Goal: Find specific page/section: Find specific page/section

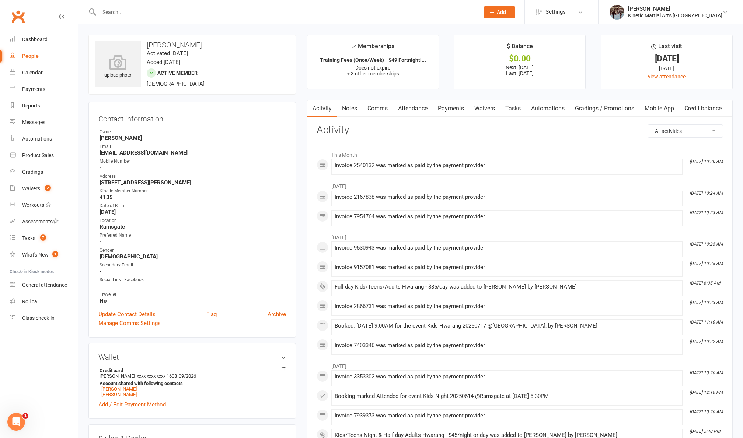
click at [336, 8] on input "text" at bounding box center [285, 12] width 377 height 10
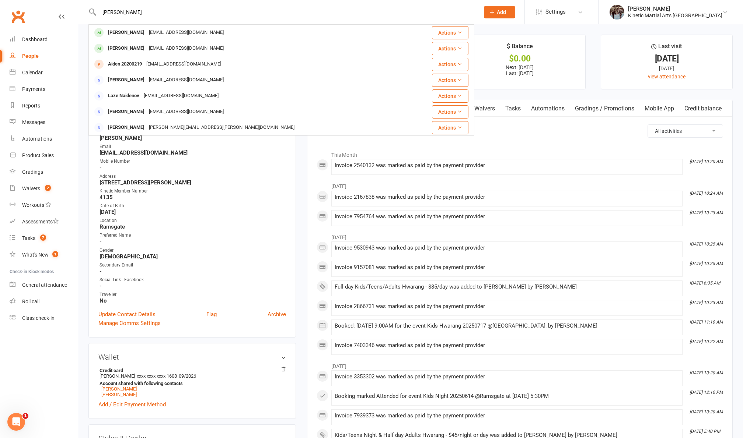
type input "[PERSON_NAME]"
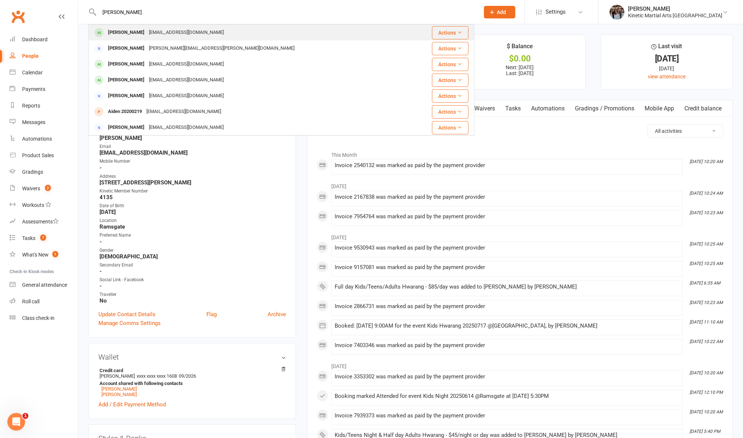
click at [248, 28] on div "[PERSON_NAME] [EMAIL_ADDRESS][DOMAIN_NAME]" at bounding box center [249, 32] width 320 height 15
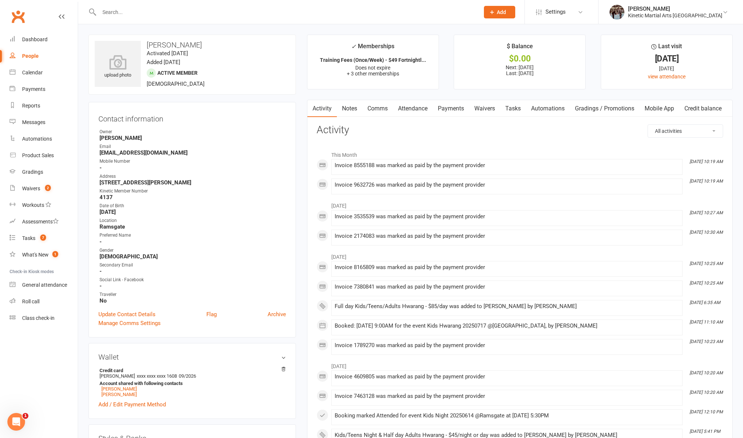
click at [157, 14] on input "text" at bounding box center [285, 12] width 377 height 10
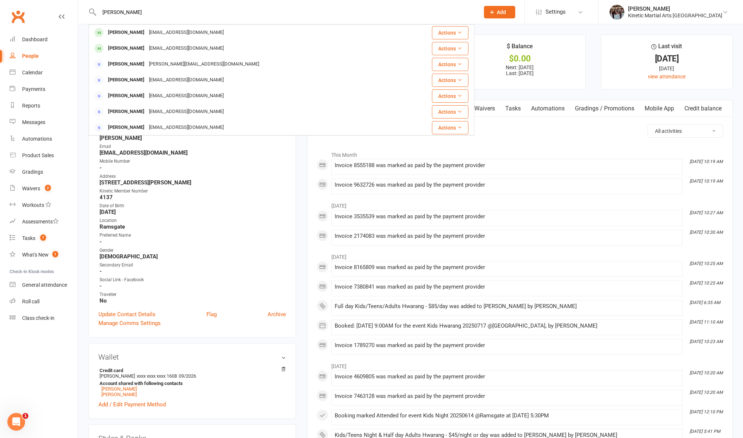
type input "[PERSON_NAME]"
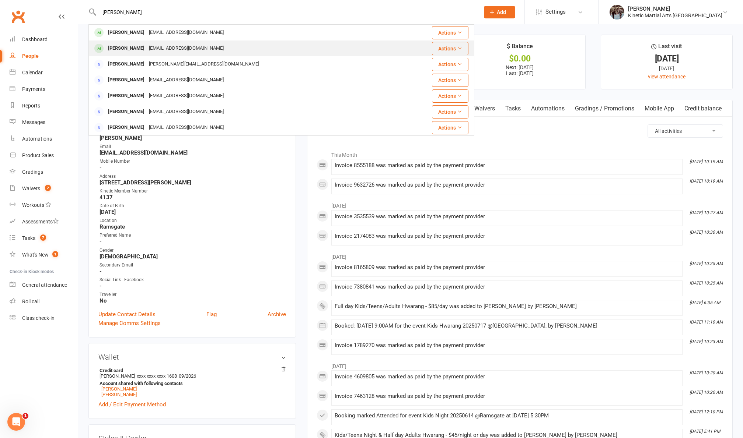
drag, startPoint x: 157, startPoint y: 14, endPoint x: 183, endPoint y: 53, distance: 47.0
click at [183, 53] on div "[EMAIL_ADDRESS][DOMAIN_NAME]" at bounding box center [186, 48] width 79 height 11
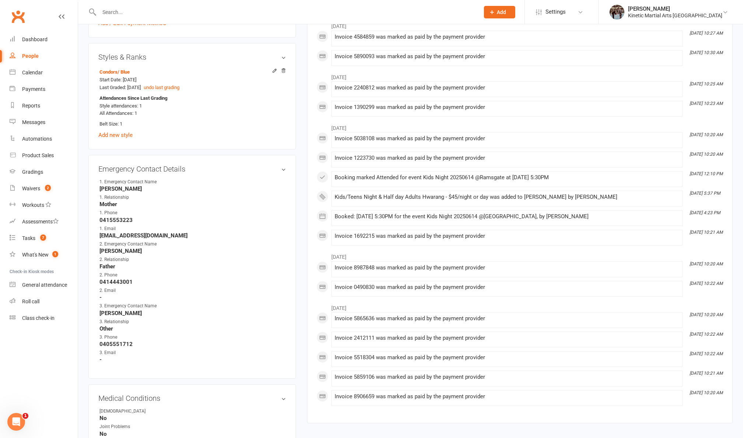
scroll to position [360, 0]
click at [167, 263] on strong "Father" at bounding box center [192, 266] width 186 height 7
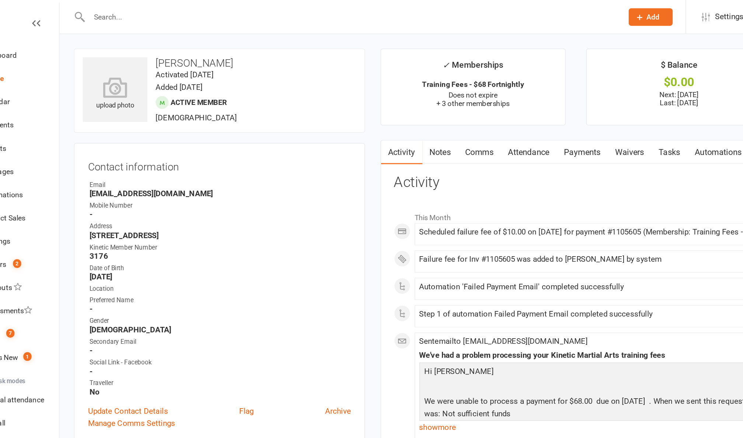
scroll to position [0, 0]
click at [97, 14] on input "text" at bounding box center [285, 12] width 377 height 10
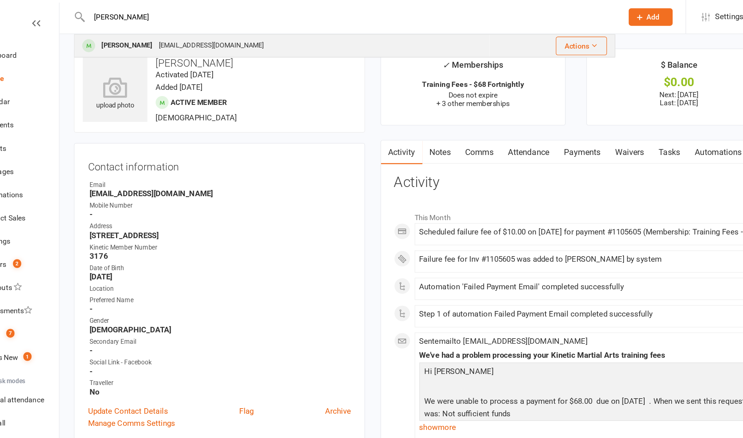
type input "[PERSON_NAME]"
click at [106, 31] on div "[PERSON_NAME]" at bounding box center [126, 32] width 41 height 11
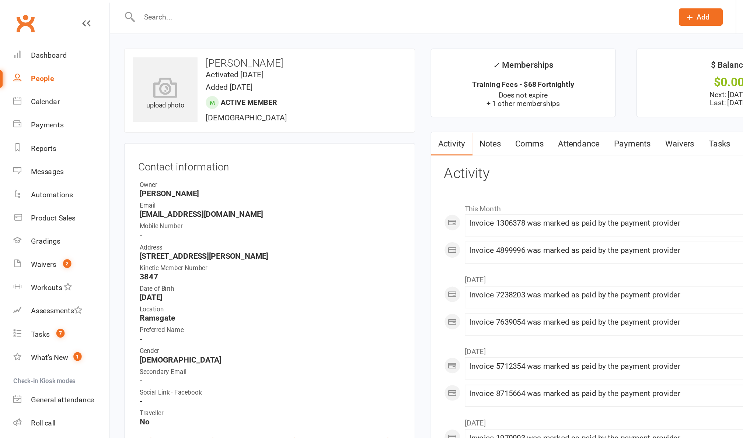
click at [112, 13] on input "text" at bounding box center [285, 12] width 377 height 10
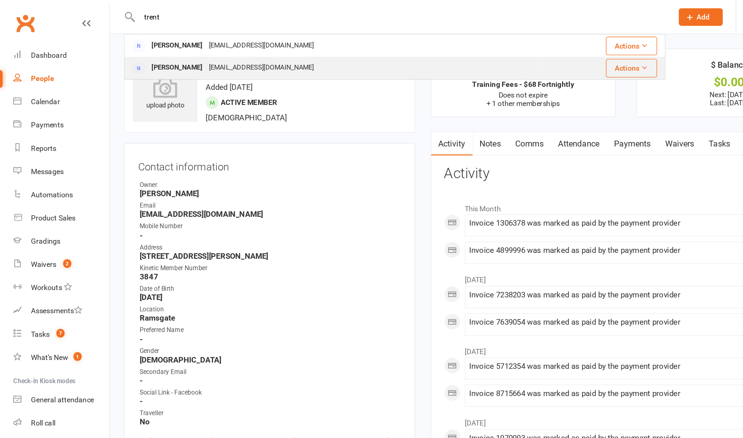
type input "trent"
click at [120, 44] on div "[PERSON_NAME]" at bounding box center [126, 48] width 41 height 11
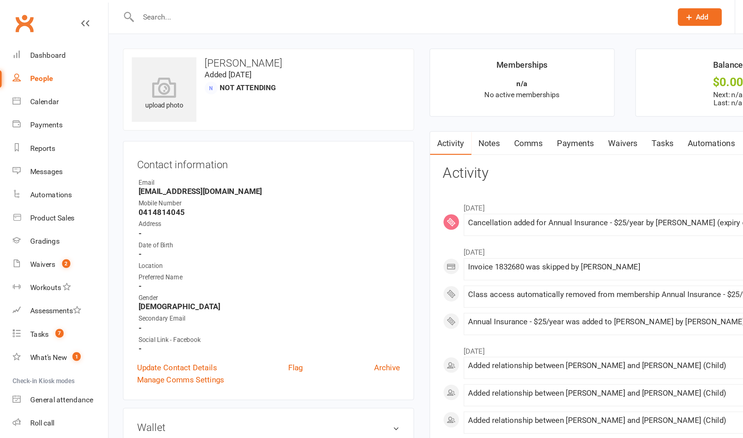
click at [124, 11] on input "text" at bounding box center [285, 12] width 377 height 10
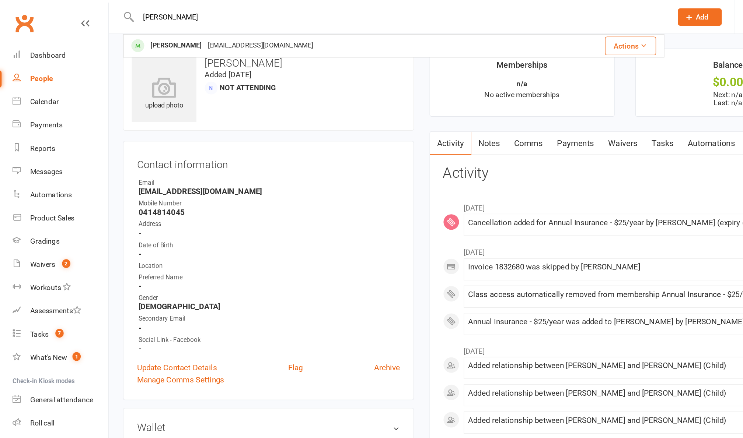
type input "[PERSON_NAME]"
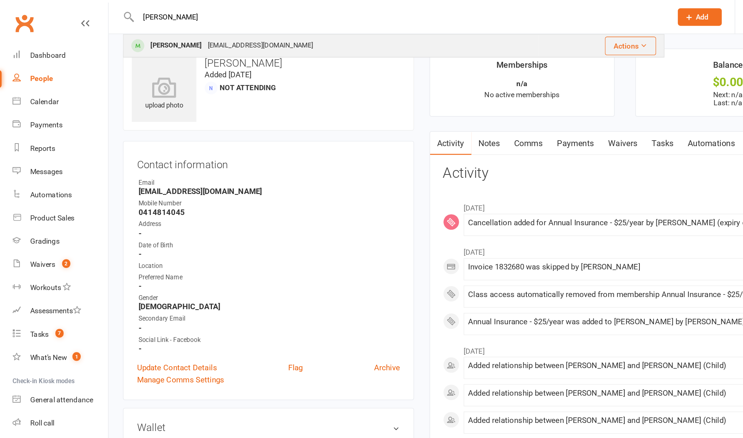
click at [108, 29] on div "[PERSON_NAME]" at bounding box center [126, 32] width 41 height 11
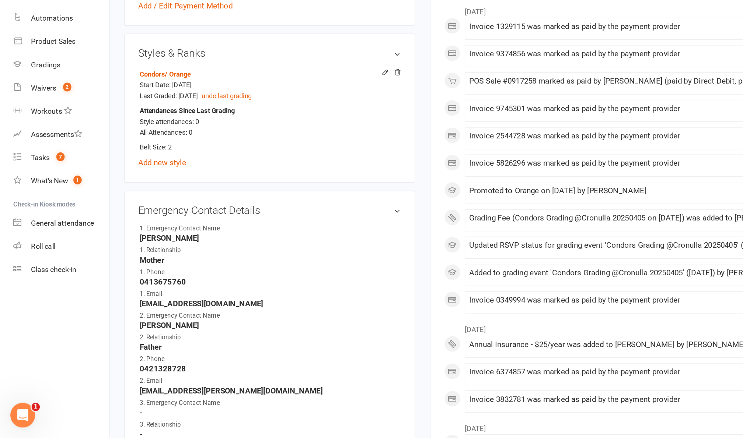
scroll to position [270, 0]
